Goal: Use online tool/utility

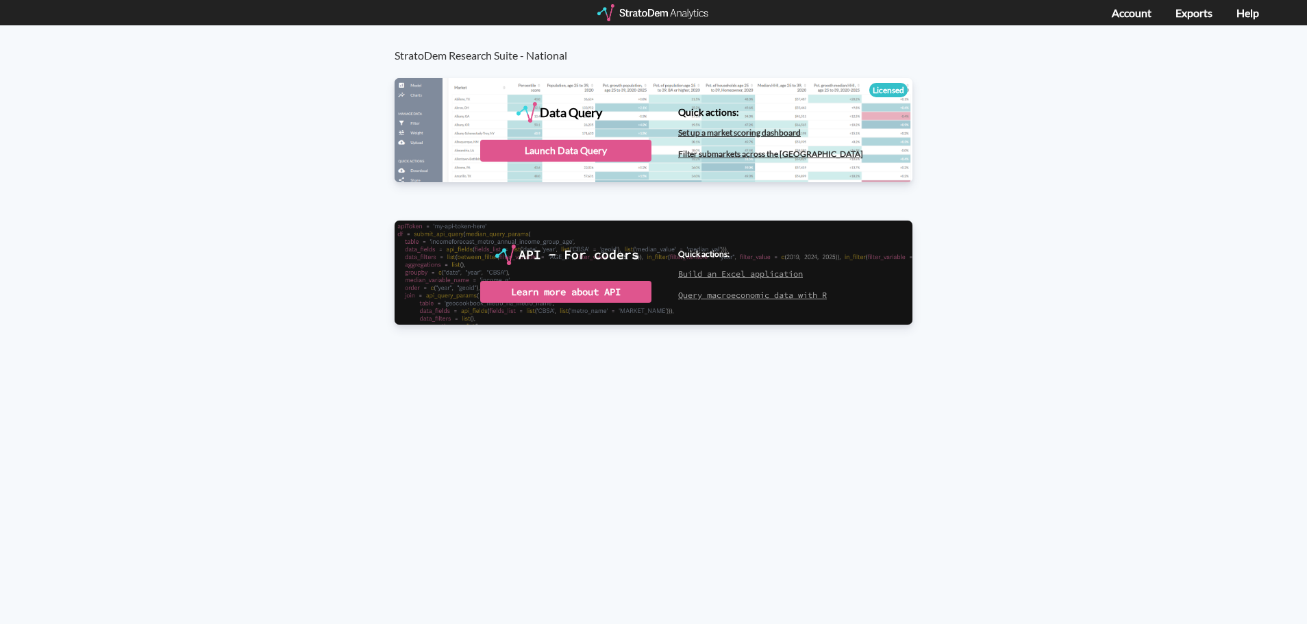
click at [581, 157] on div "Launch Data Query" at bounding box center [565, 151] width 171 height 22
